Goal: Task Accomplishment & Management: Use online tool/utility

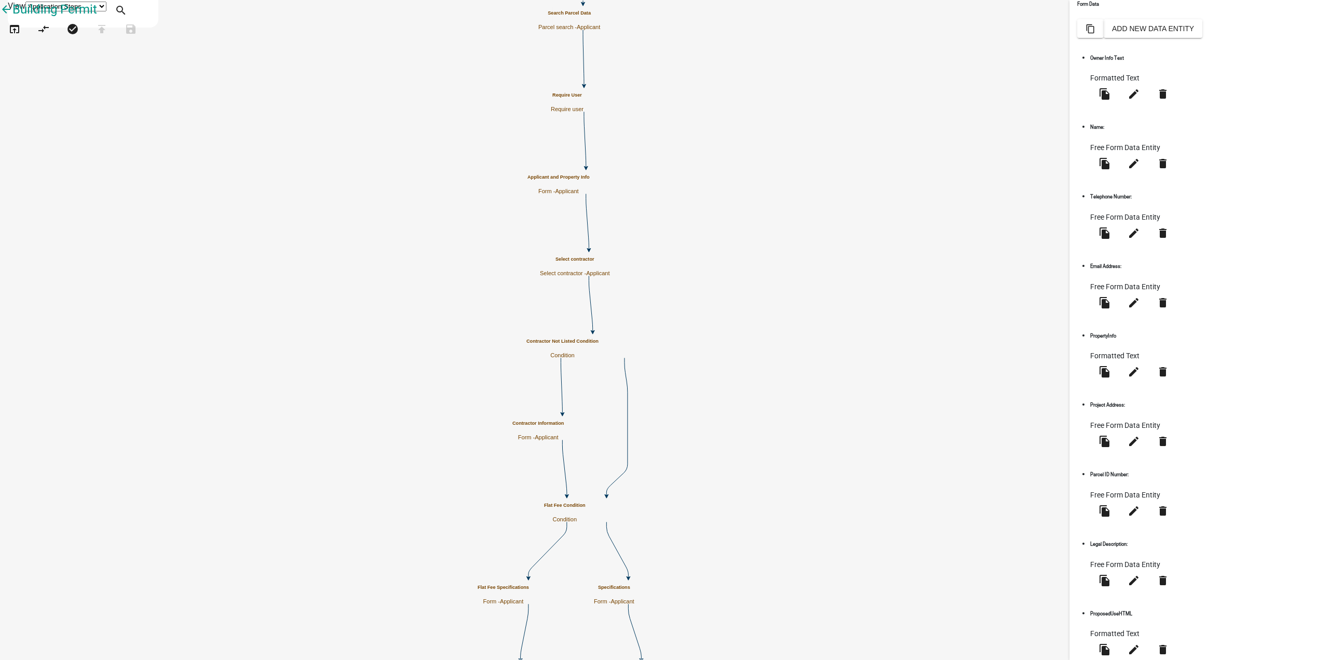
scroll to position [248, 0]
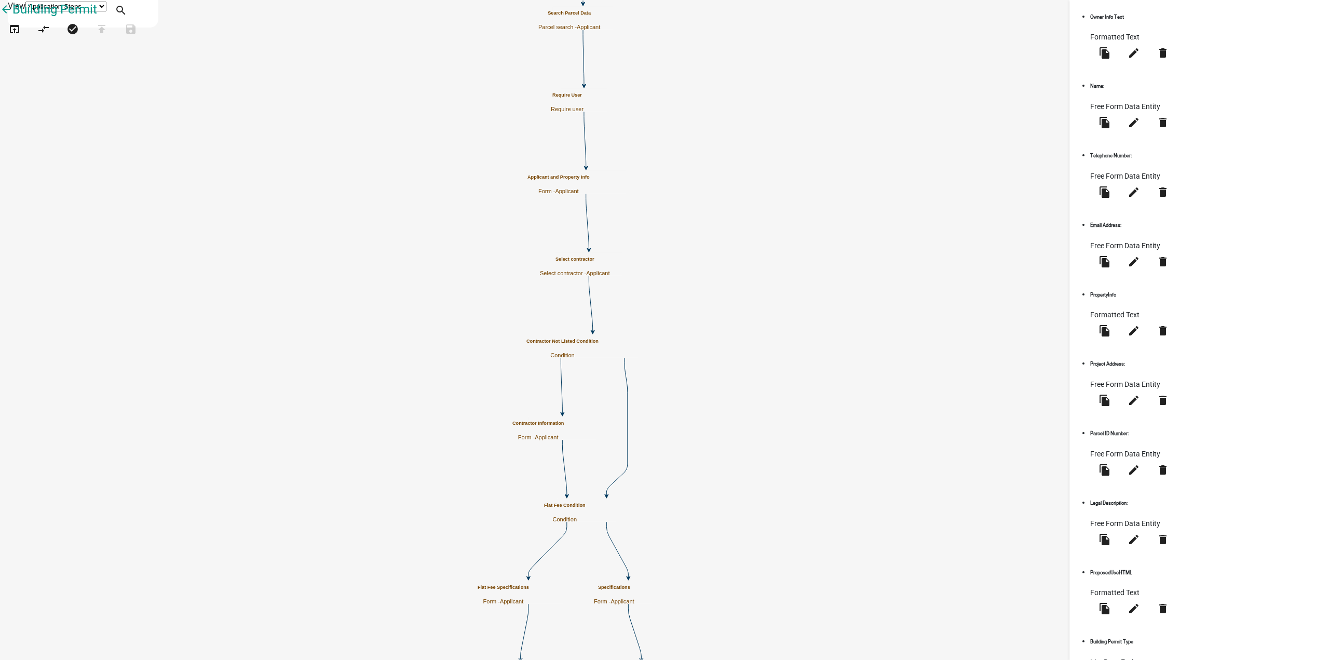
select select "calculated-value"
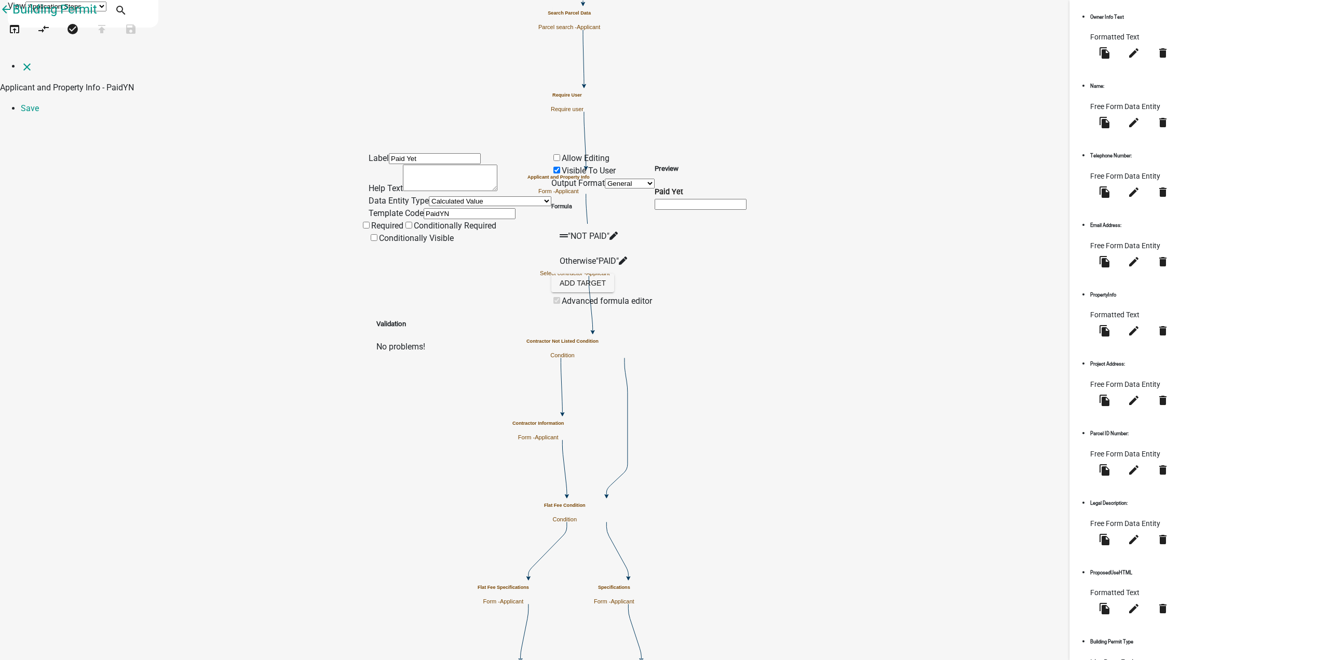
click at [618, 232] on icon at bounding box center [613, 236] width 8 height 8
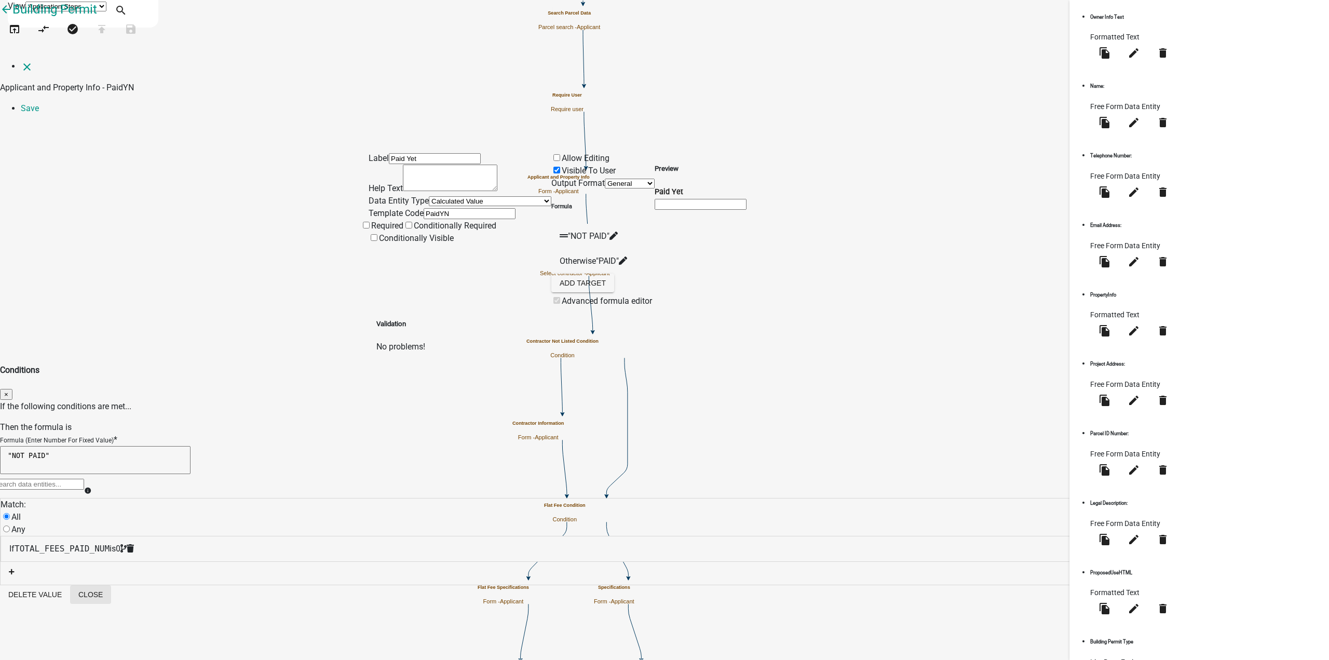
click at [111, 585] on button "Close" at bounding box center [90, 594] width 41 height 19
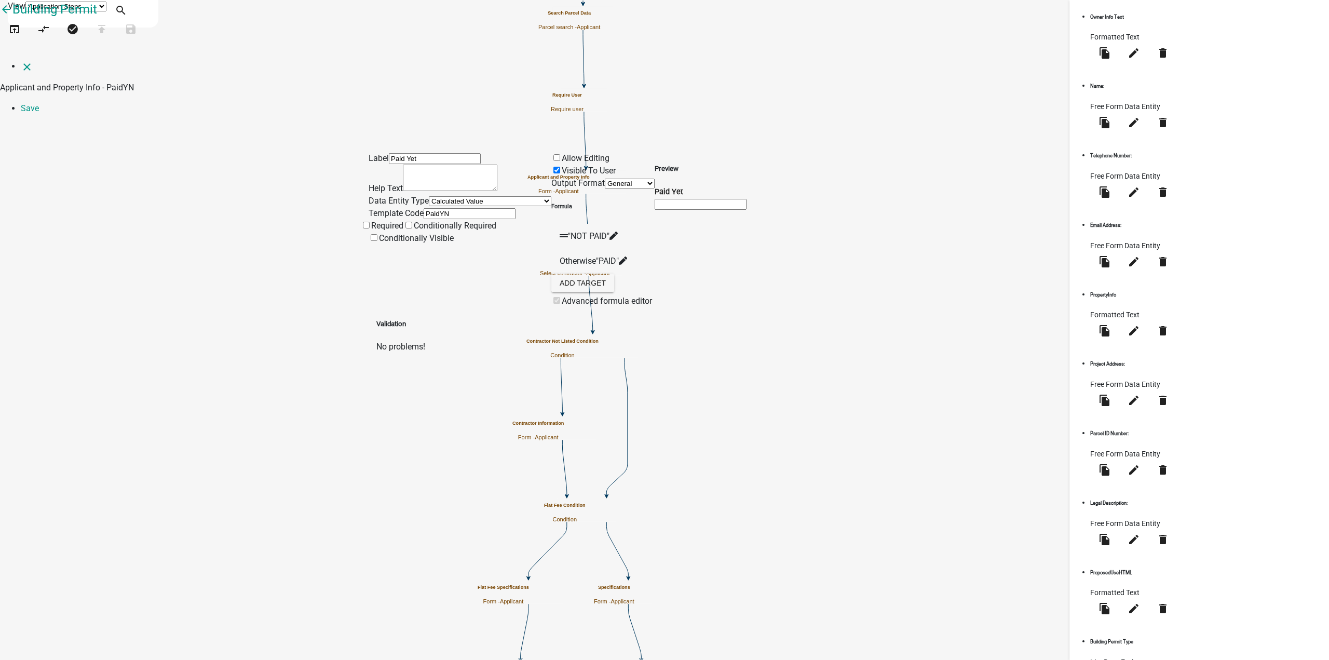
click at [627, 256] on icon at bounding box center [623, 260] width 8 height 8
click at [618, 232] on icon at bounding box center [613, 236] width 8 height 8
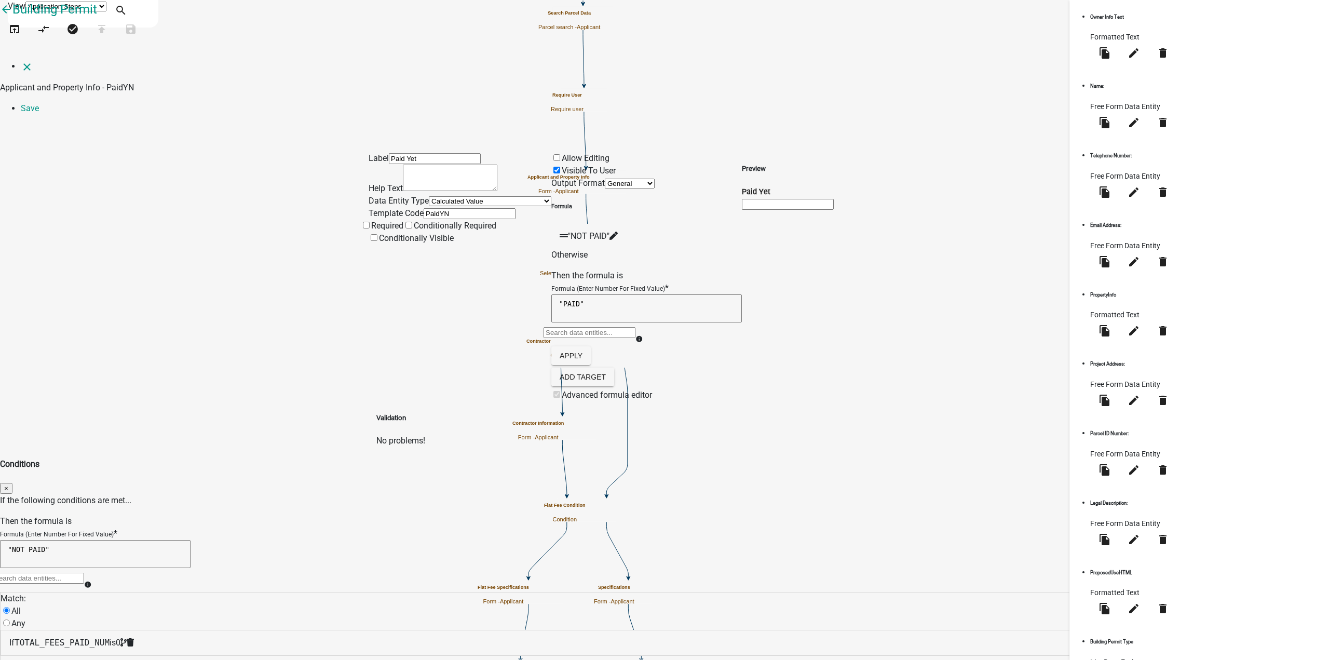
click at [21, 61] on icon "close" at bounding box center [27, 67] width 12 height 12
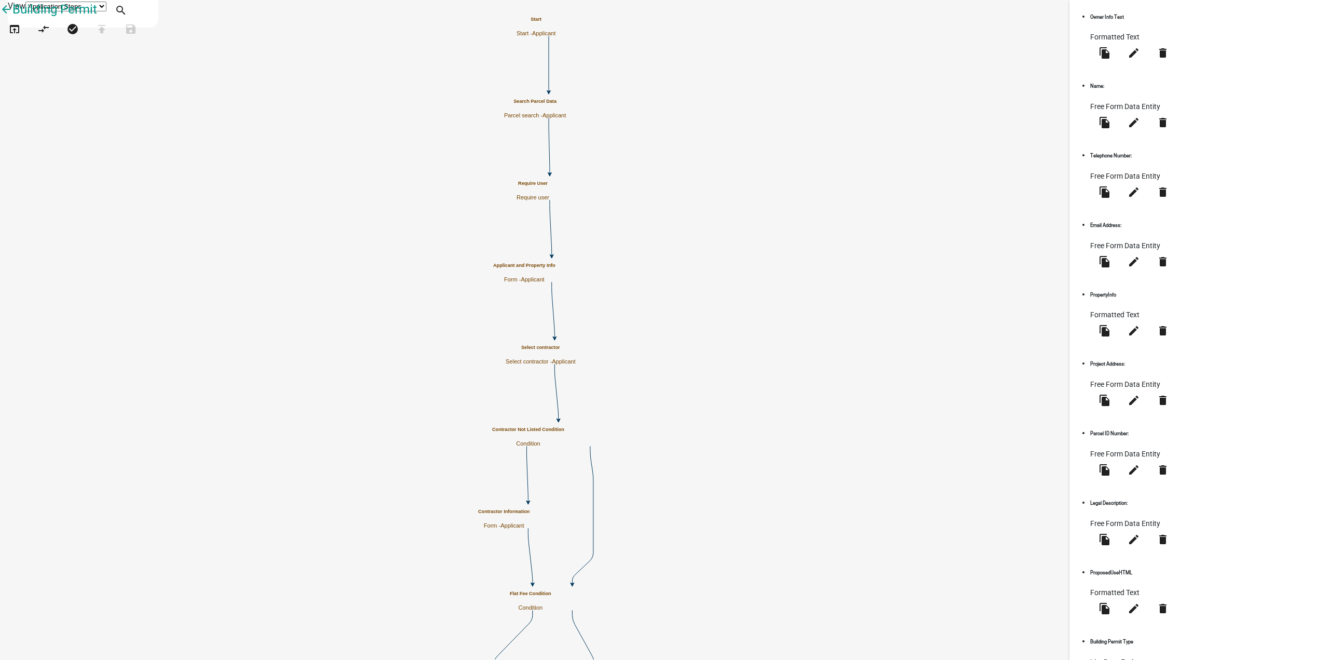
scroll to position [196, 0]
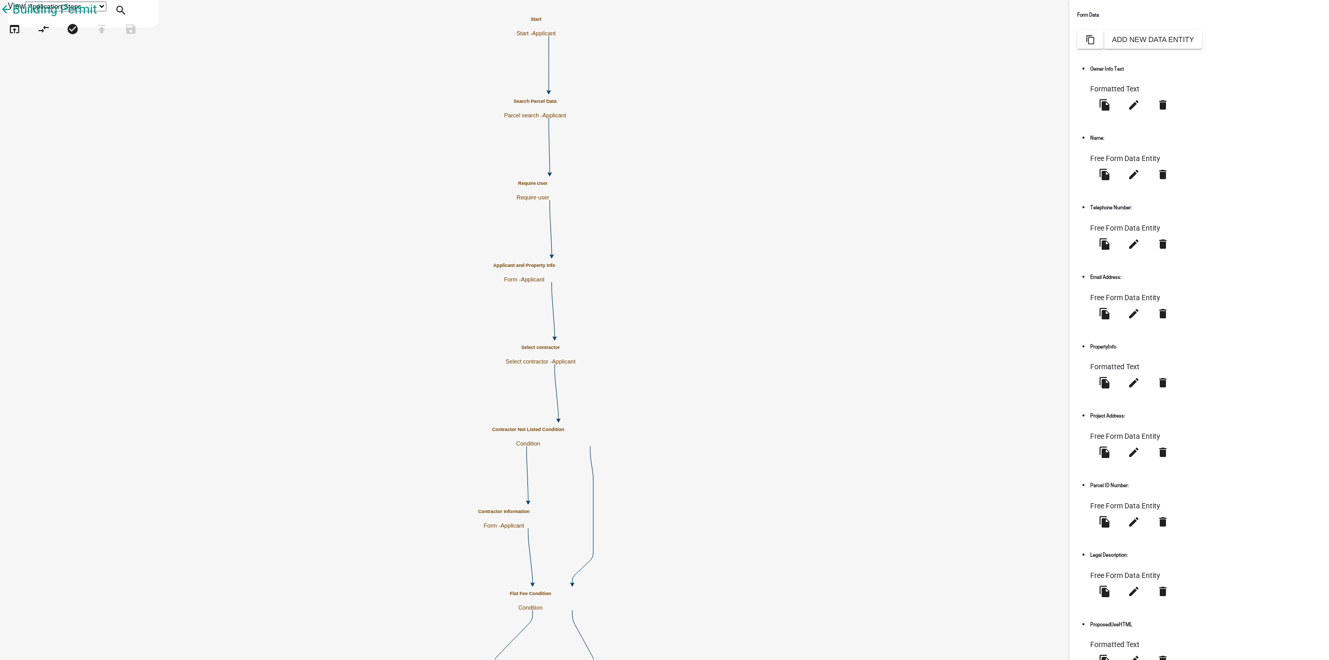
select select "list-data"
select select
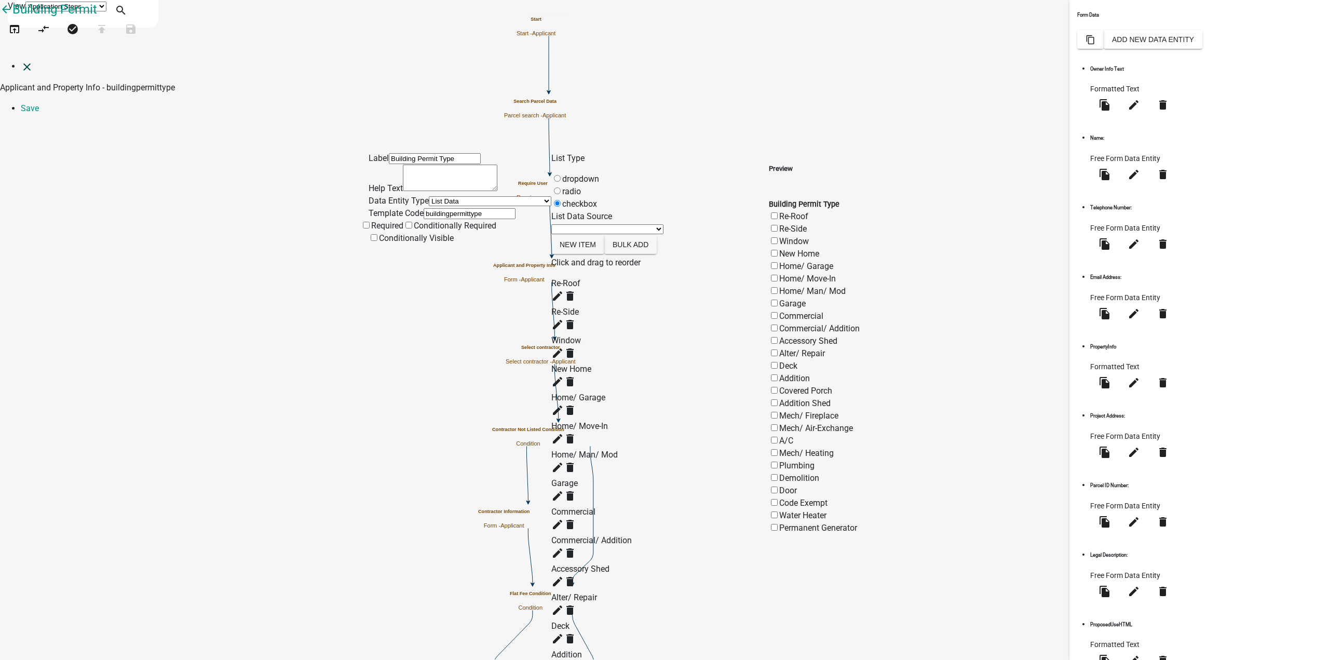
click at [21, 61] on icon "close" at bounding box center [27, 67] width 12 height 12
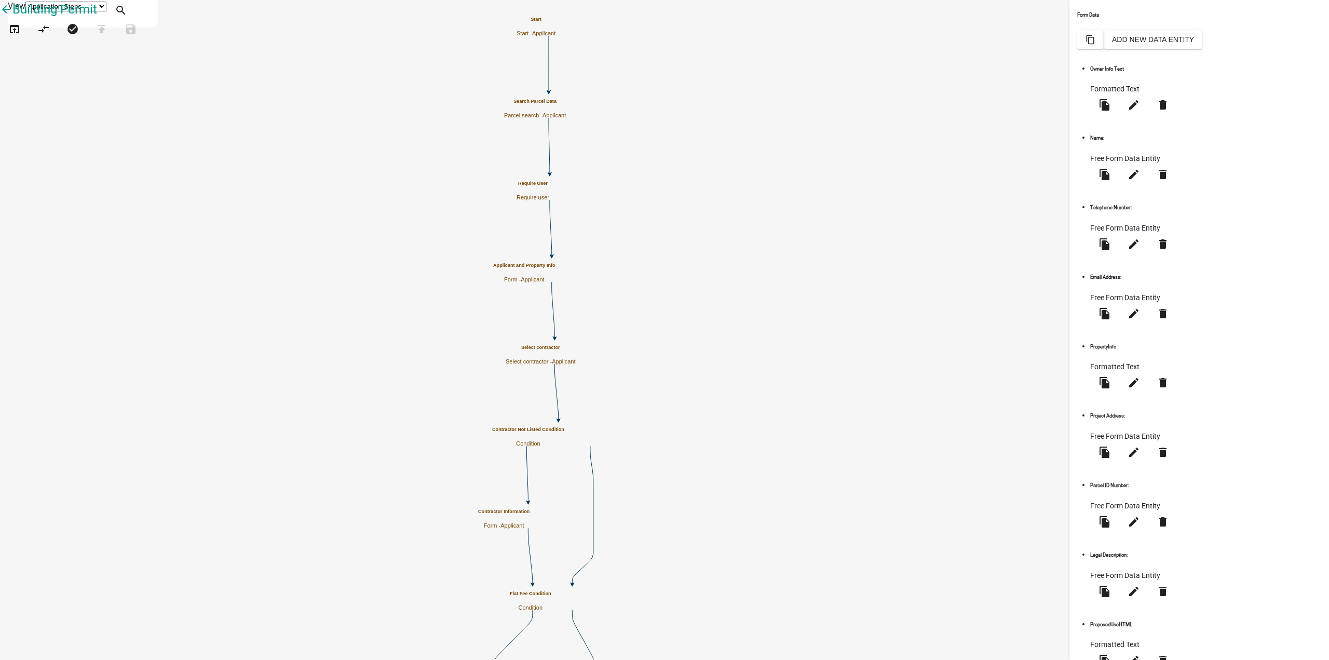
select select "list-data"
select select
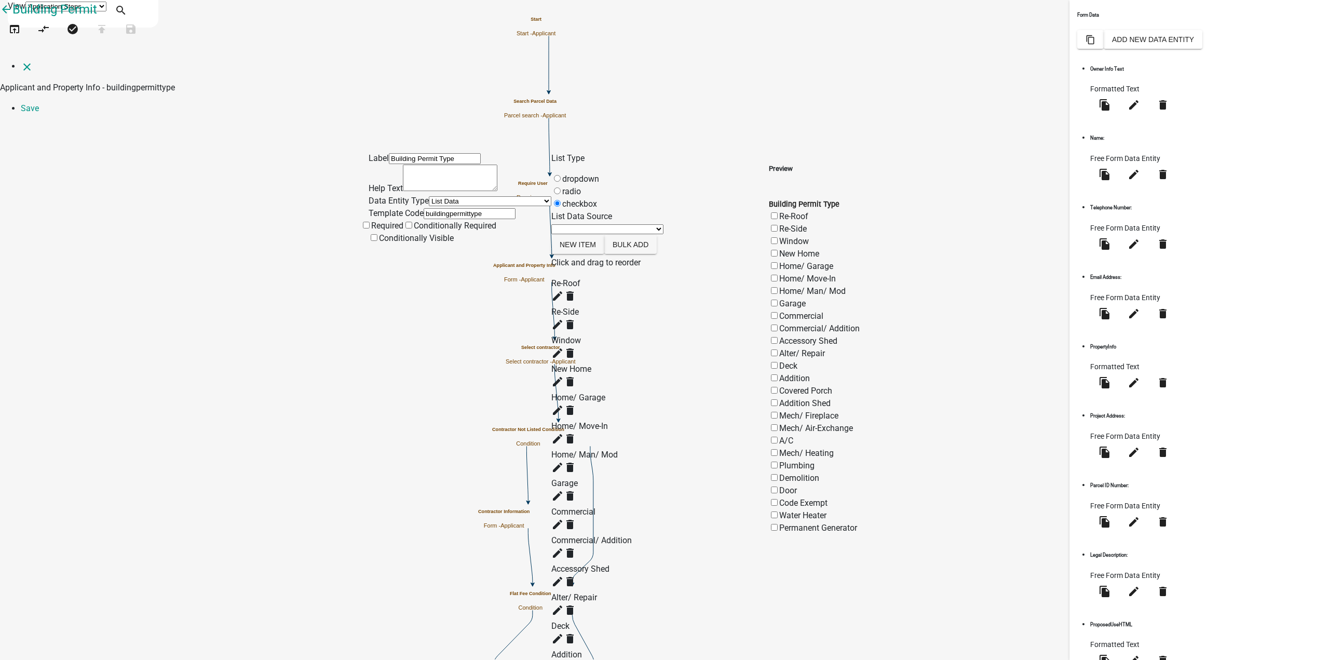
scroll to position [208, 0]
click at [429, 389] on div "Label Building Permit Type Help Text Data Entity Type Free Form Text Document D…" at bounding box center [460, 592] width 183 height 880
click at [21, 61] on icon "close" at bounding box center [27, 67] width 12 height 12
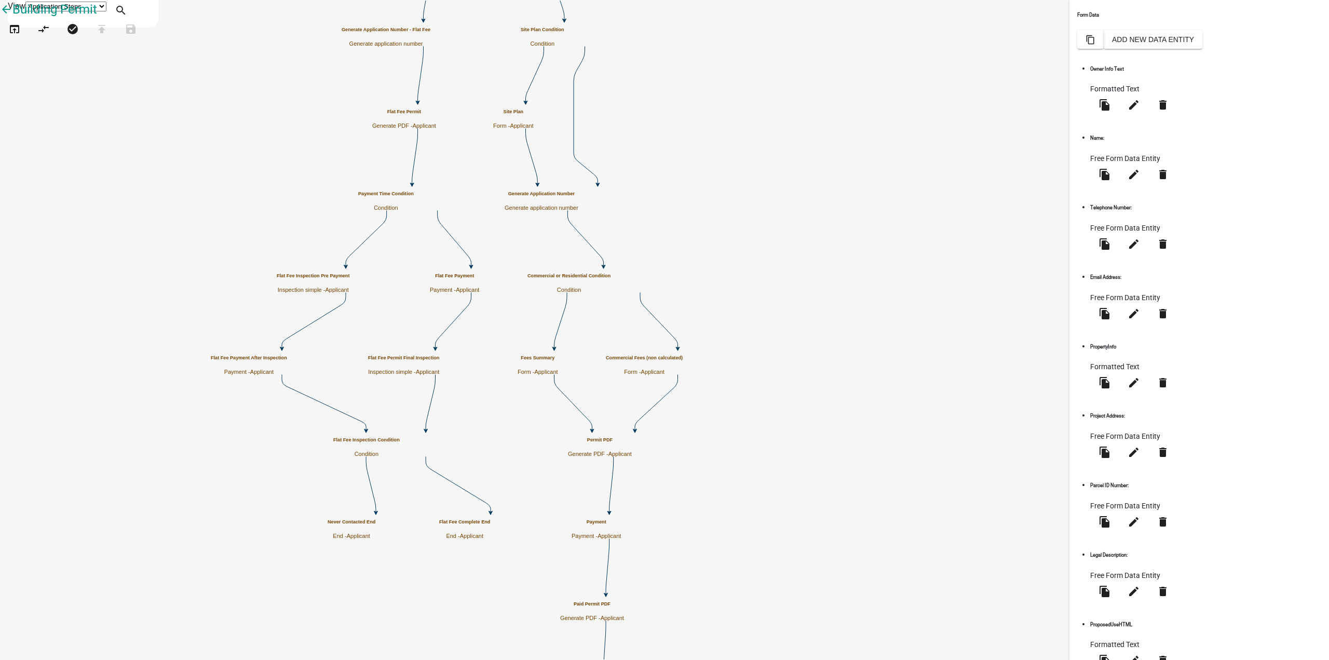
select select "list-data"
select select
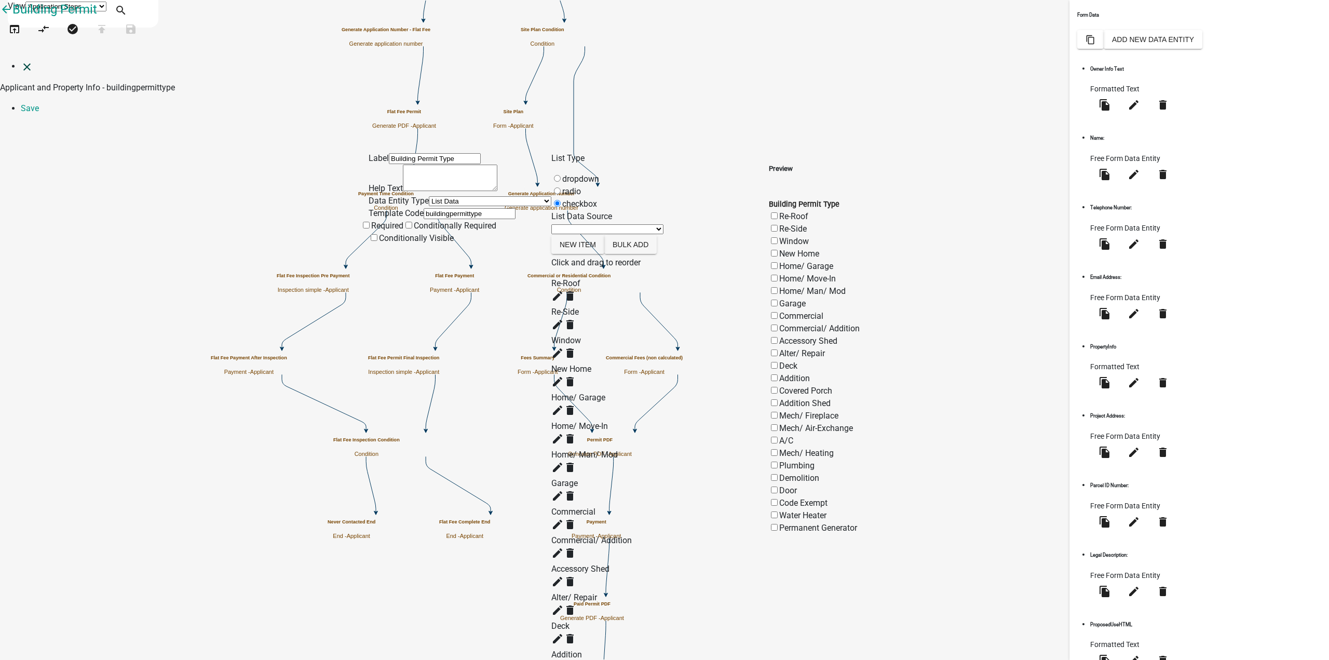
click at [23, 61] on icon "close" at bounding box center [27, 67] width 12 height 12
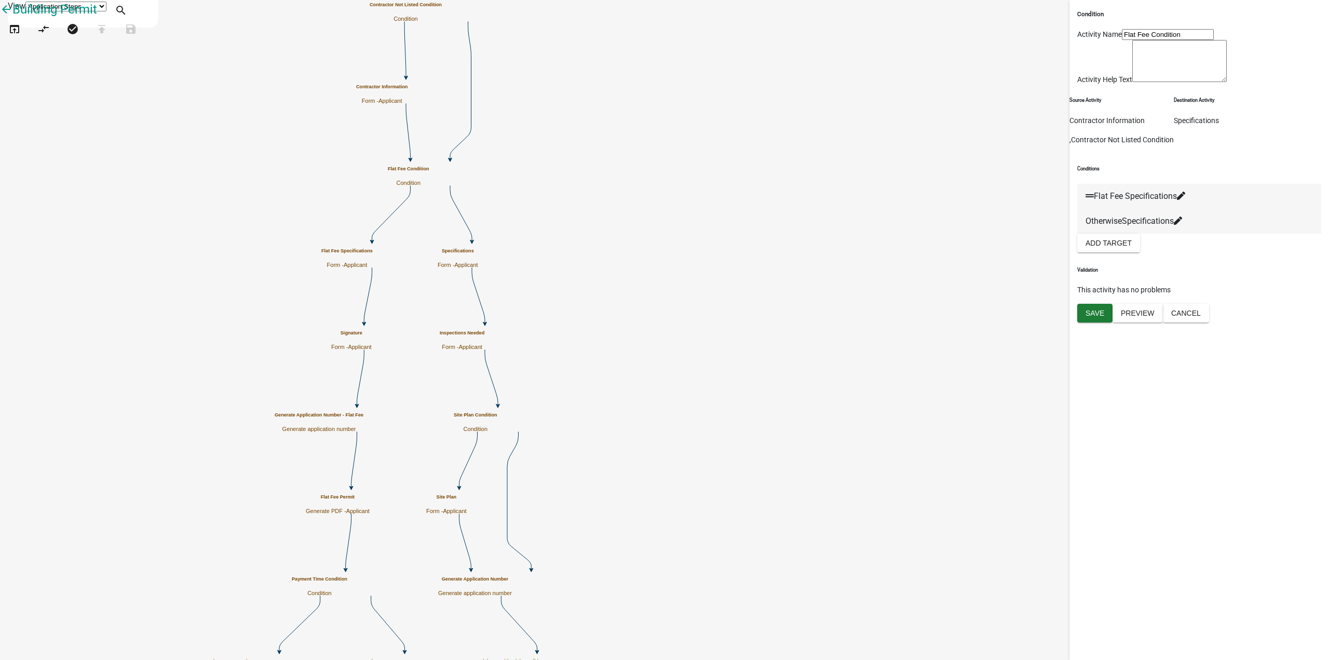
click at [1185, 200] on icon at bounding box center [1181, 196] width 8 height 8
select select "13: c3ee6f60-f1da-4753-a610-84e10ddbc2c7"
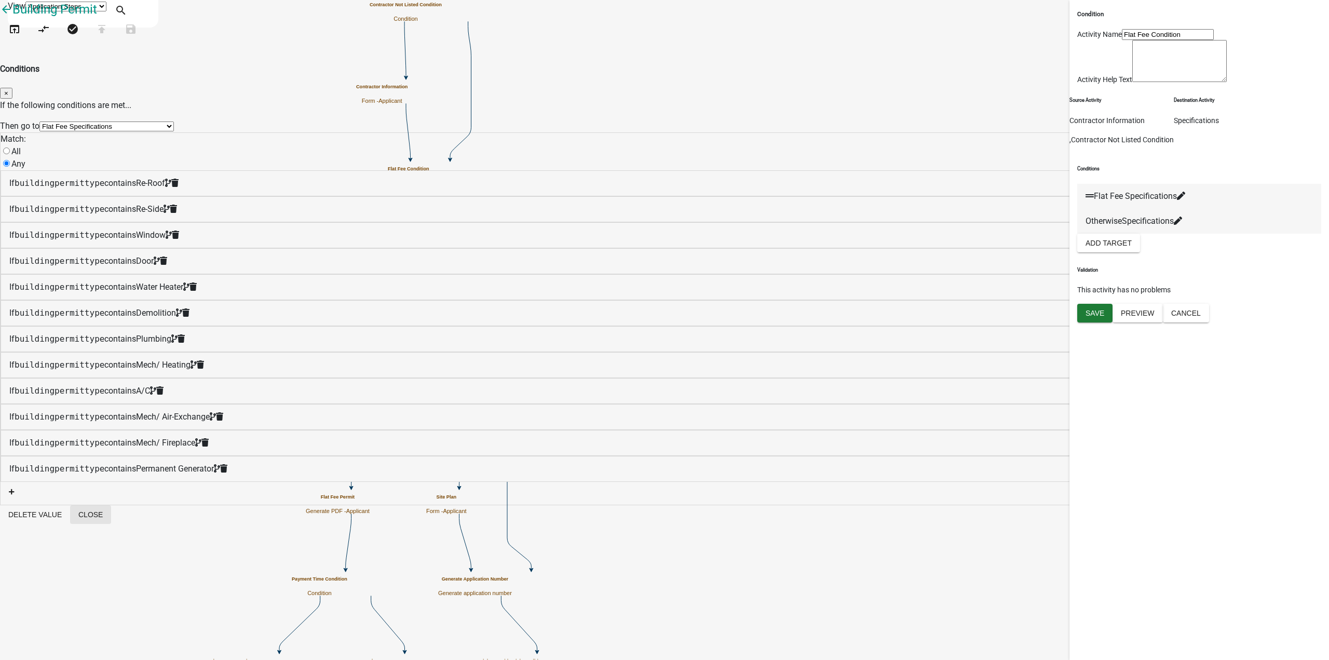
click at [111, 524] on button "Close" at bounding box center [90, 514] width 41 height 19
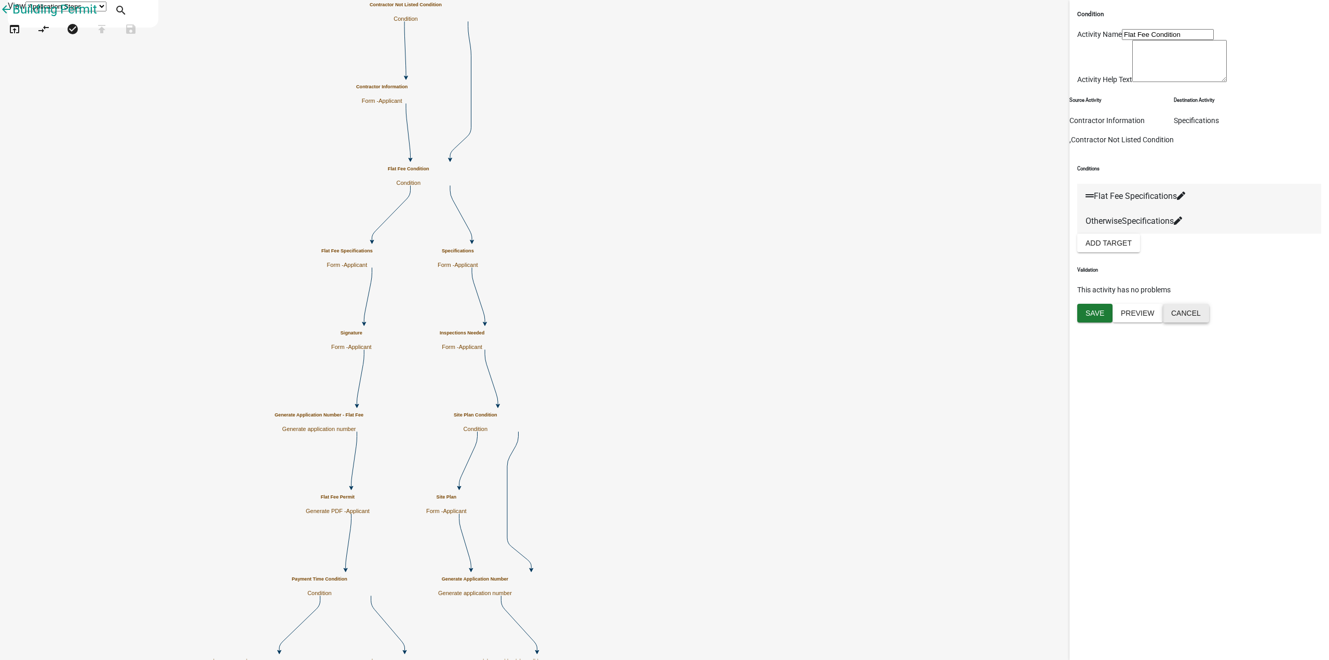
click at [1209, 322] on button "Cancel" at bounding box center [1186, 313] width 46 height 19
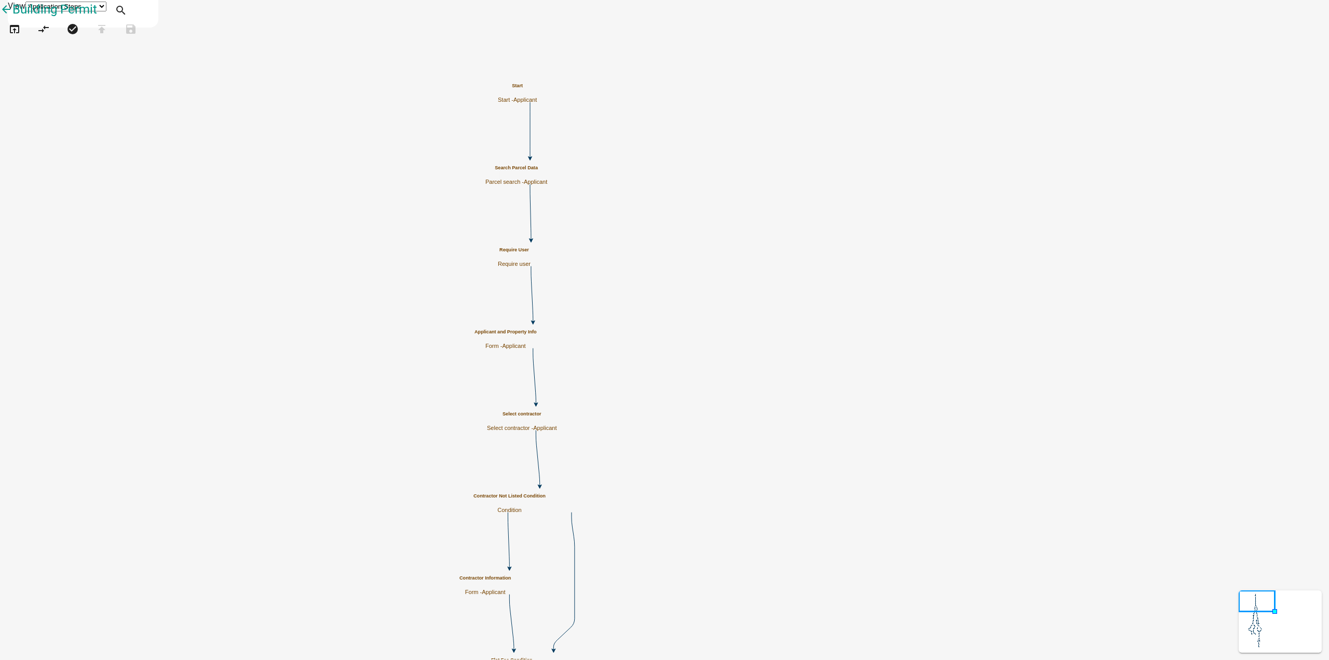
click at [537, 335] on h5 "Applicant and Property Info" at bounding box center [505, 332] width 62 height 6
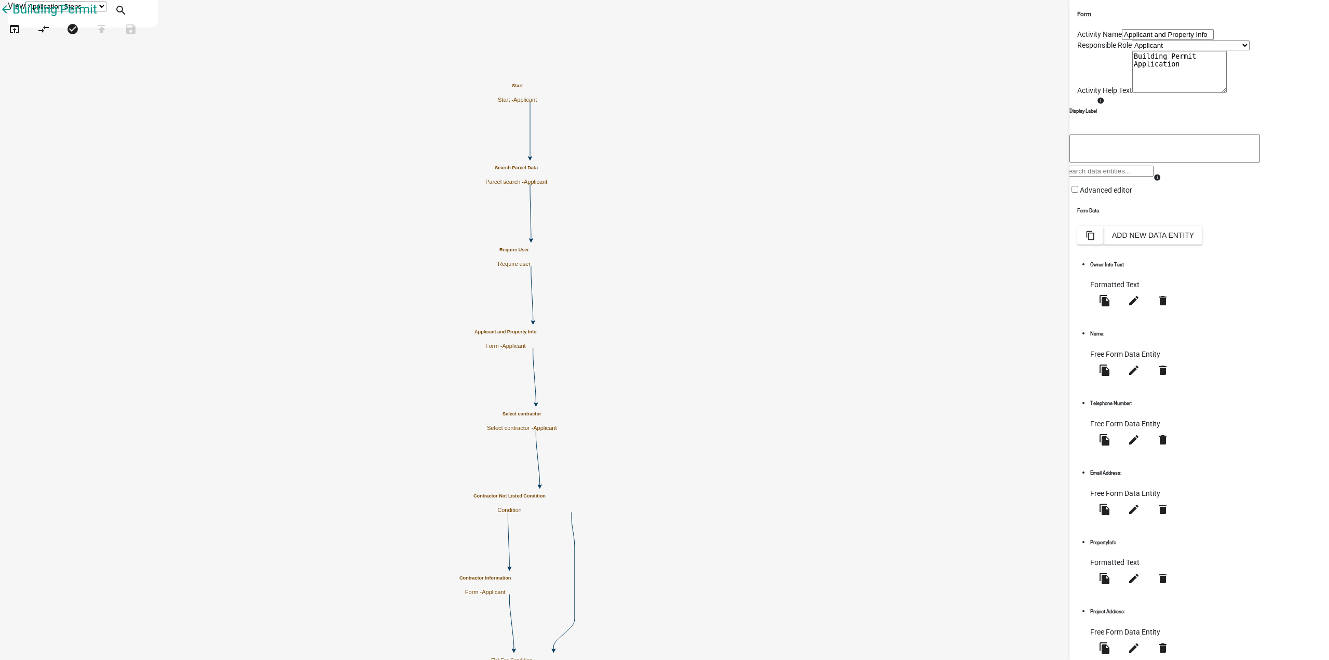
scroll to position [248, 0]
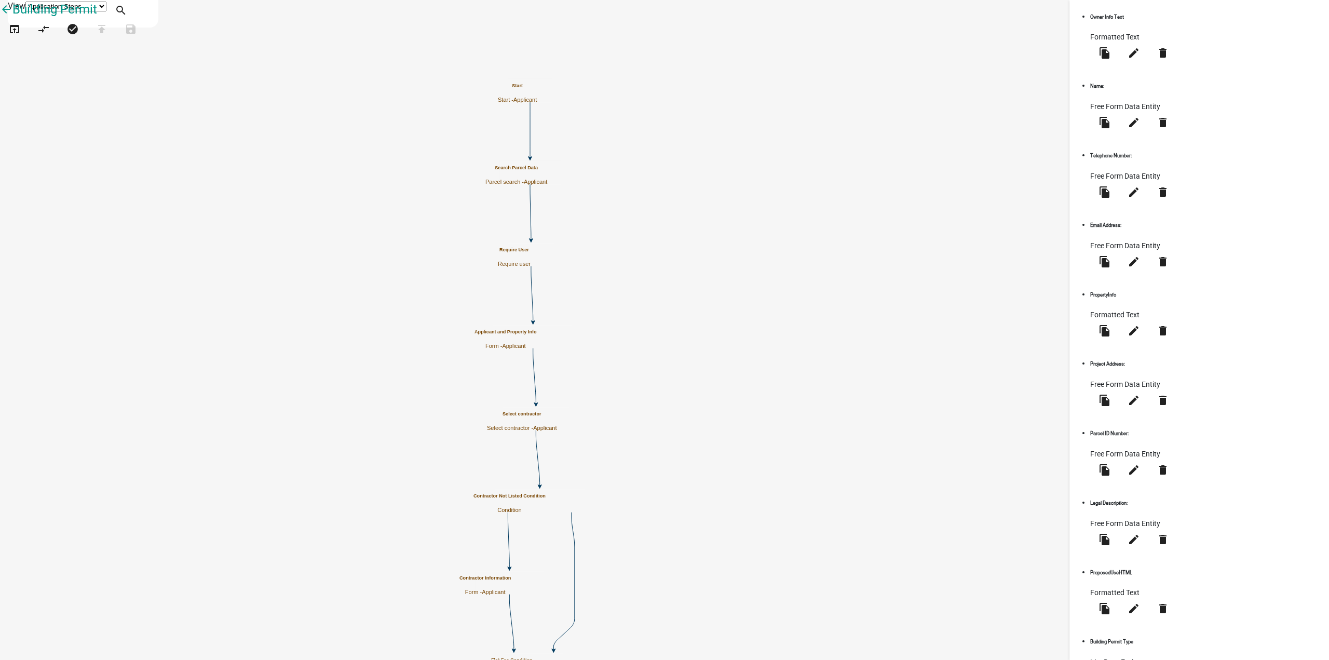
select select "list-data"
select select
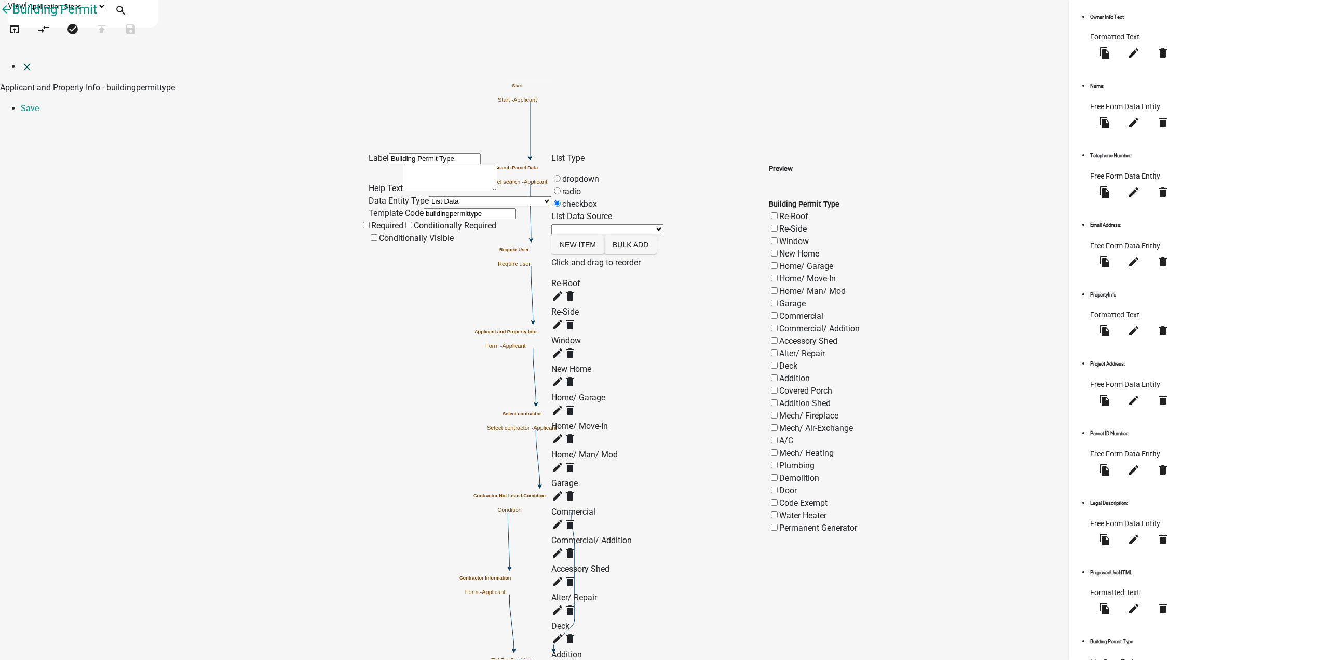
click at [22, 61] on icon "close" at bounding box center [27, 67] width 12 height 12
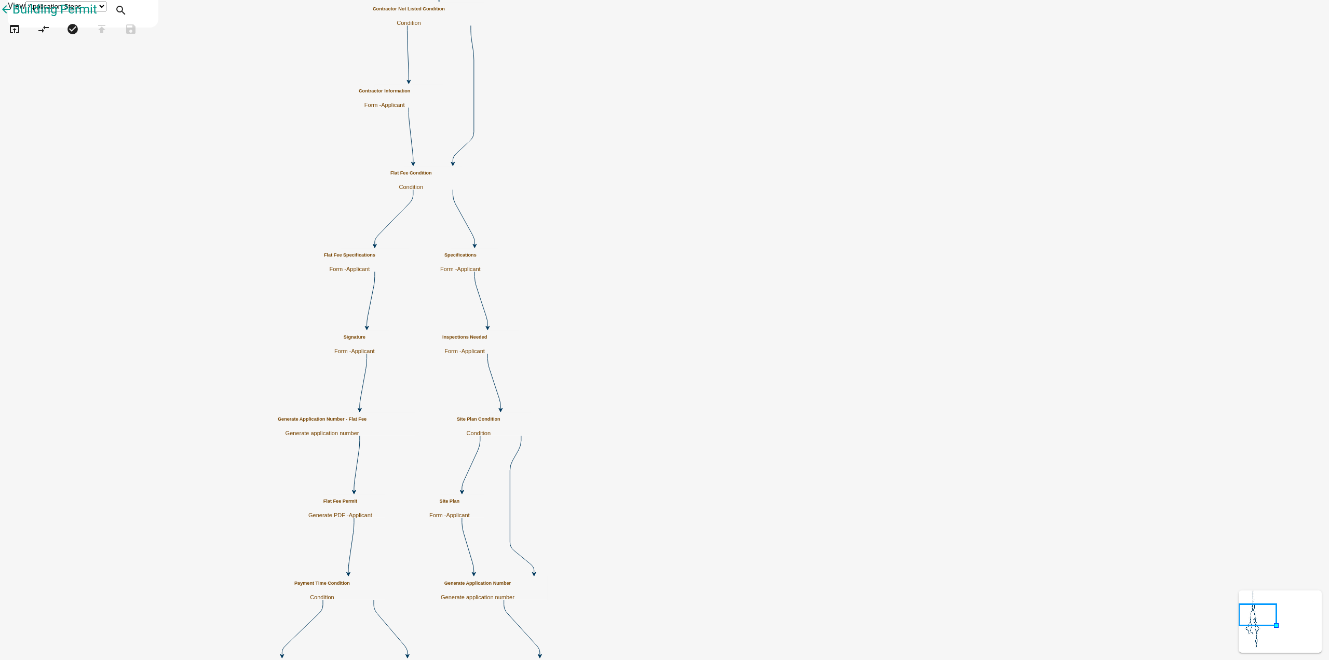
click at [432, 172] on h5 "Flat Fee Condition" at bounding box center [411, 173] width 42 height 6
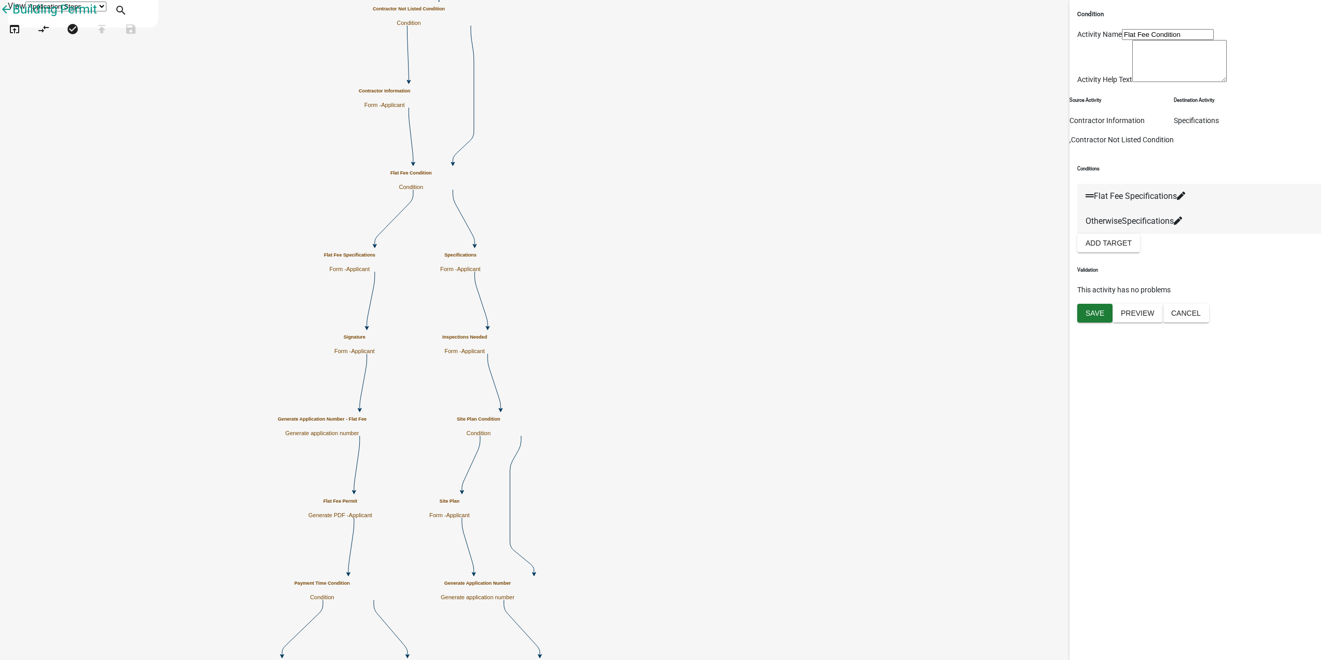
click at [1185, 201] on fa-icon at bounding box center [1181, 196] width 8 height 10
select select "13: c3ee6f60-f1da-4753-a610-84e10ddbc2c7"
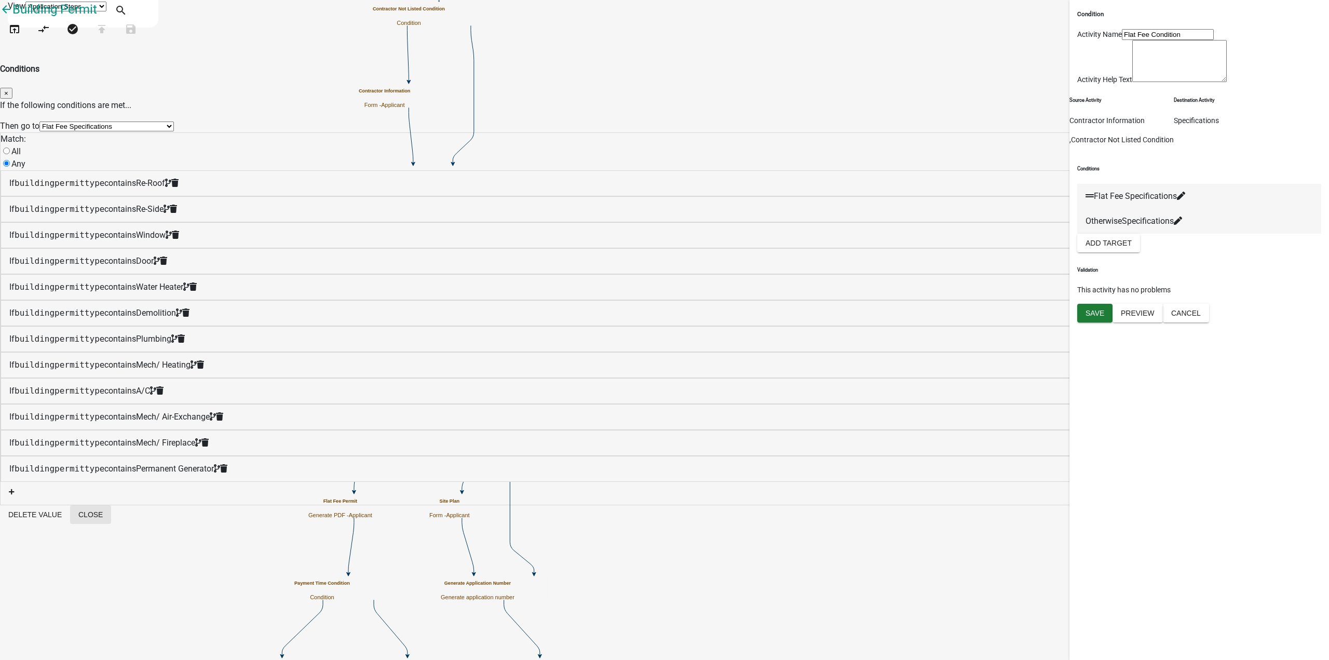
click at [111, 524] on button "Close" at bounding box center [90, 514] width 41 height 19
